Goal: Information Seeking & Learning: Learn about a topic

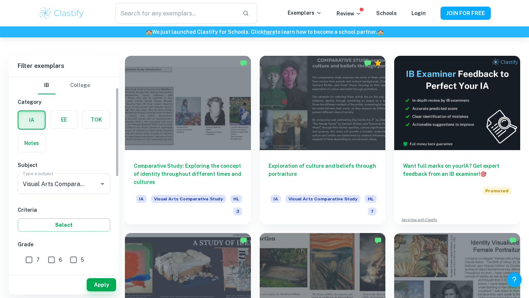
scroll to position [40, 0]
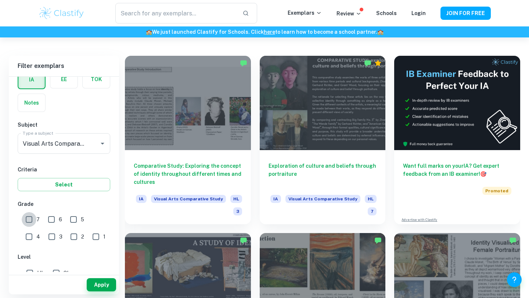
click at [32, 219] on input "7" at bounding box center [29, 219] width 15 height 15
checkbox input "true"
click at [50, 219] on input "6" at bounding box center [51, 219] width 15 height 15
checkbox input "true"
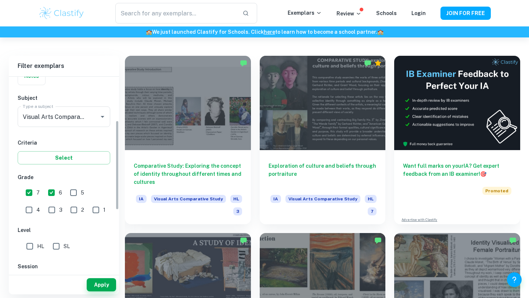
scroll to position [116, 0]
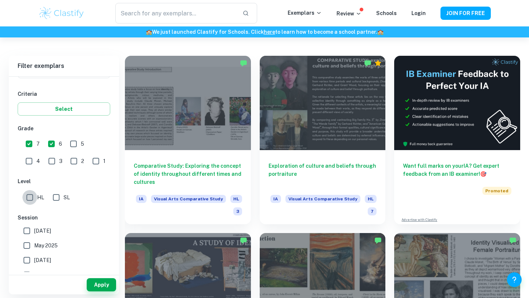
click at [33, 202] on input "HL" at bounding box center [29, 197] width 15 height 15
checkbox input "true"
click at [62, 202] on input "SL" at bounding box center [56, 197] width 15 height 15
checkbox input "true"
click at [103, 287] on button "Apply" at bounding box center [101, 284] width 29 height 13
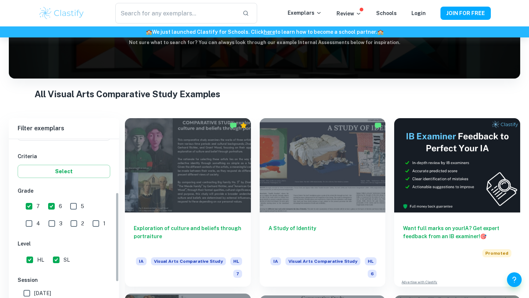
scroll to position [156, 0]
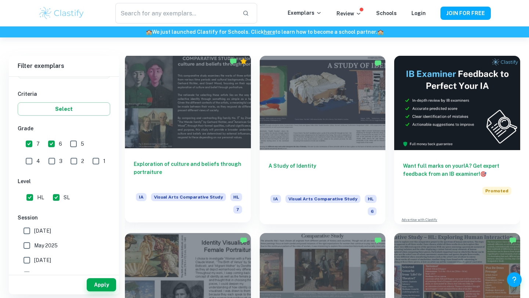
click at [201, 138] on div at bounding box center [188, 101] width 126 height 94
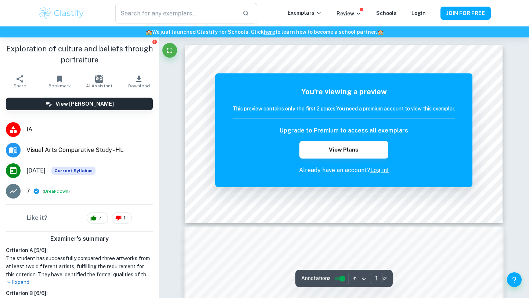
scroll to position [158, 0]
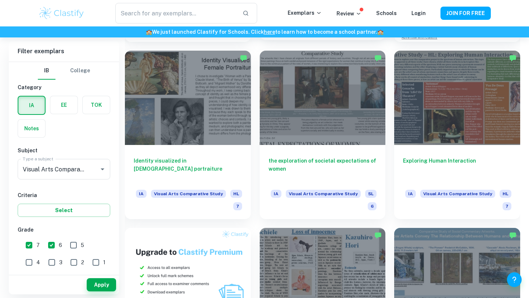
scroll to position [340, 0]
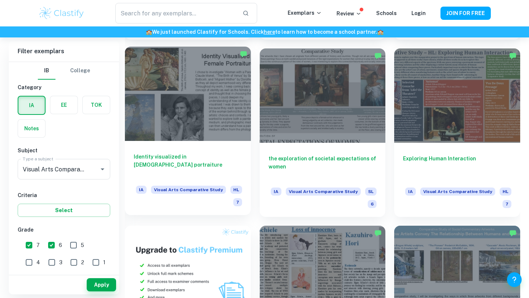
click at [176, 96] on div at bounding box center [188, 94] width 126 height 94
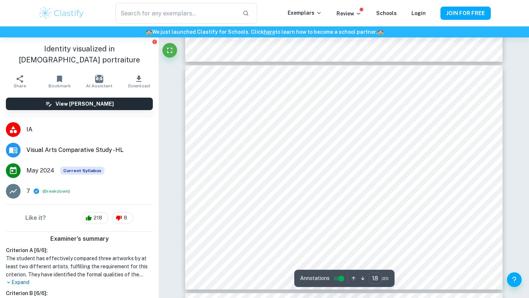
scroll to position [4072, 0]
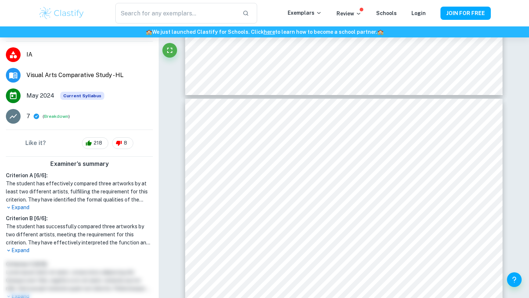
scroll to position [116, 0]
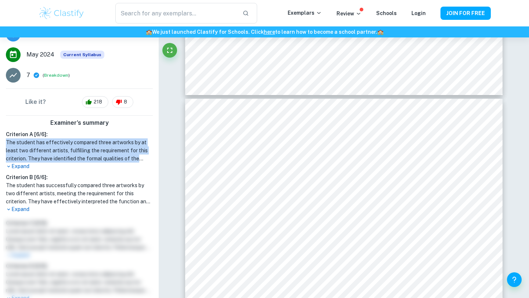
drag, startPoint x: 4, startPoint y: 135, endPoint x: 148, endPoint y: 145, distance: 145.1
click at [148, 145] on div "Criterion A [ 6 / 6 ]: The student has effectively compared three artworks by a…" at bounding box center [79, 150] width 153 height 40
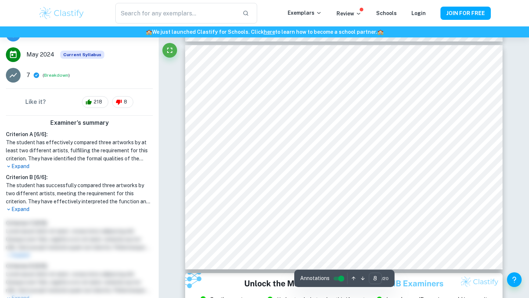
scroll to position [1697, 0]
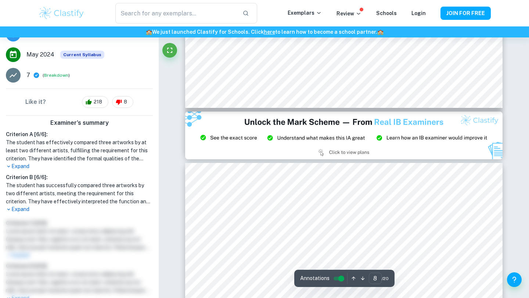
type input "9"
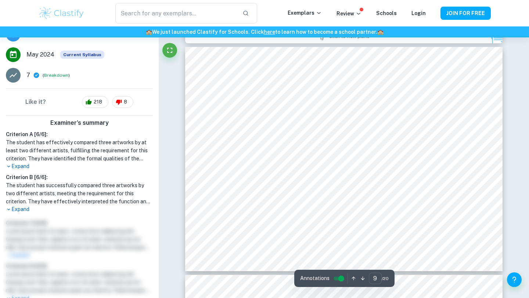
scroll to position [1979, 0]
